Goal: Task Accomplishment & Management: Complete application form

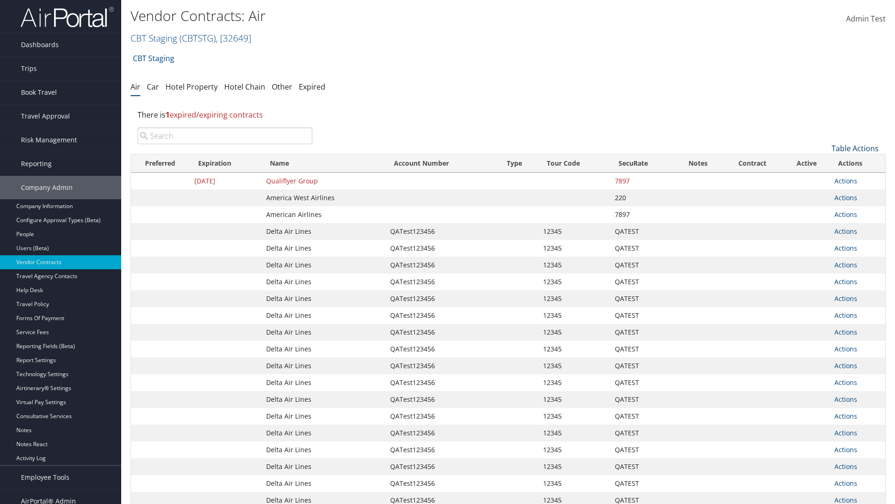
click at [855, 148] on link "Table Actions" at bounding box center [855, 148] width 47 height 10
click at [824, 163] on link "Create New Contract" at bounding box center [824, 163] width 123 height 16
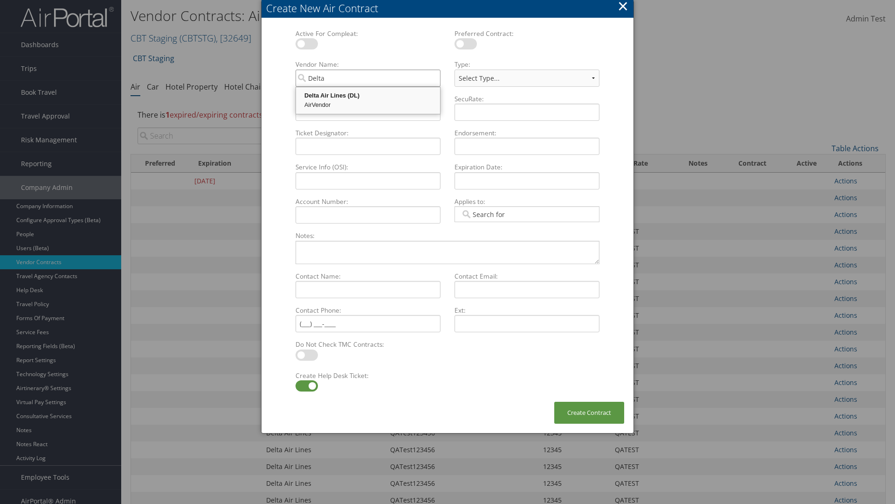
type input "Delta Air Lines"
select select "[object Object]"
type input "Delta Air Lines"
type input "QATest123456"
type input "12345"
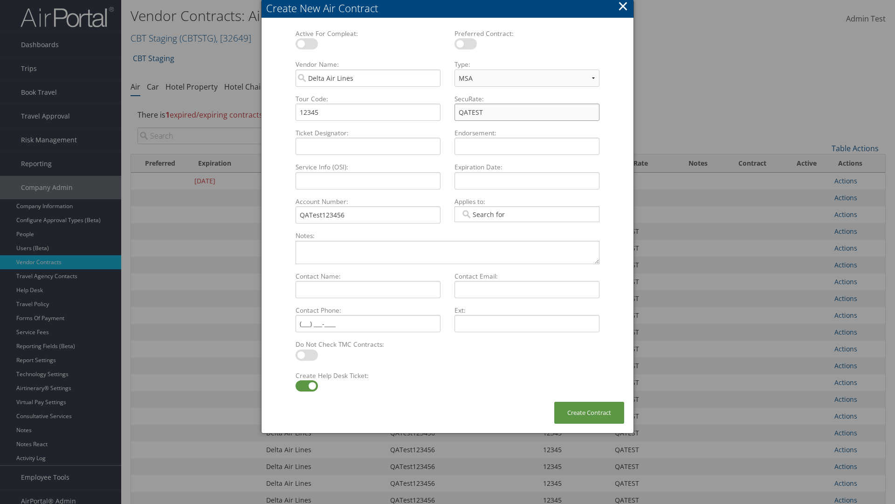
type input "QATEST"
click at [306, 386] on label at bounding box center [307, 385] width 22 height 11
click at [306, 386] on input "checkbox" at bounding box center [303, 387] width 6 height 6
checkbox input "false"
click at [590, 412] on button "Create Contract" at bounding box center [590, 413] width 70 height 22
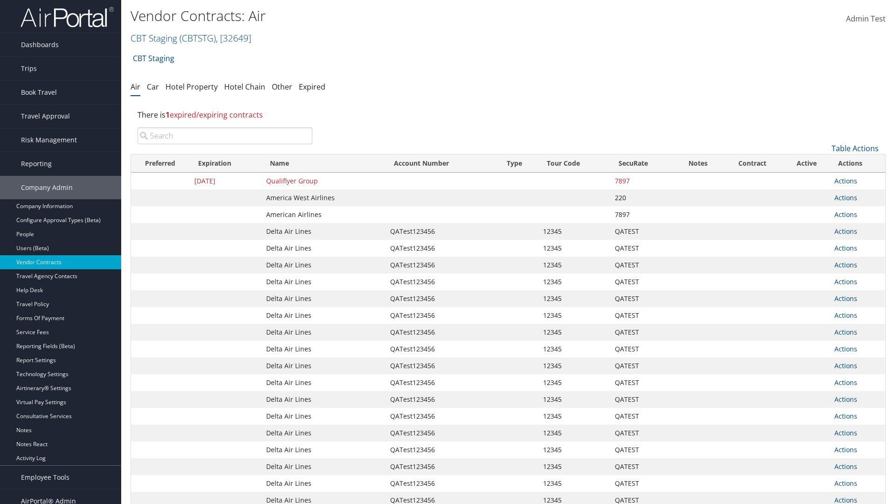
click at [225, 136] on input "search" at bounding box center [225, 135] width 175 height 17
type input "QATest123456"
